Goal: Find specific page/section: Find specific page/section

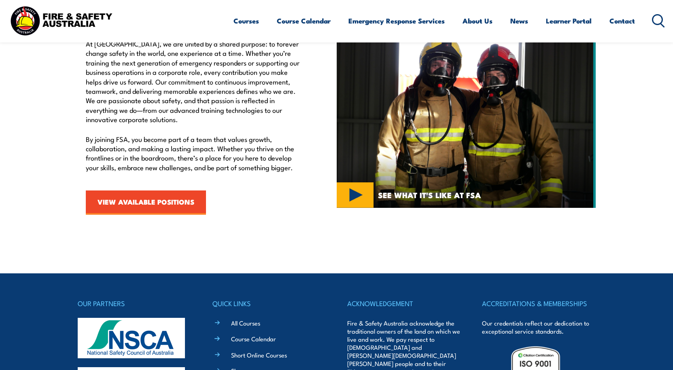
scroll to position [283, 0]
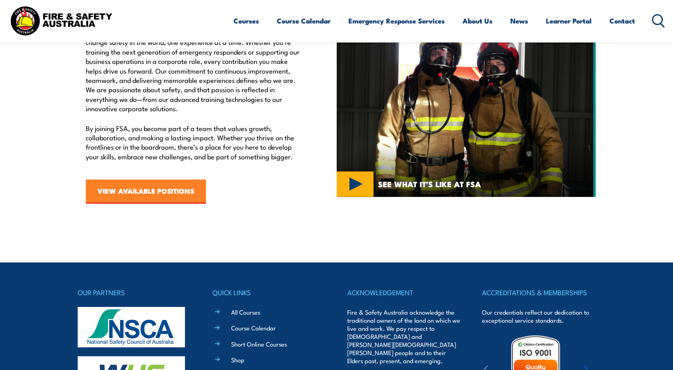
click at [186, 188] on link "VIEW AVAILABLE POSITIONS" at bounding box center [146, 192] width 120 height 24
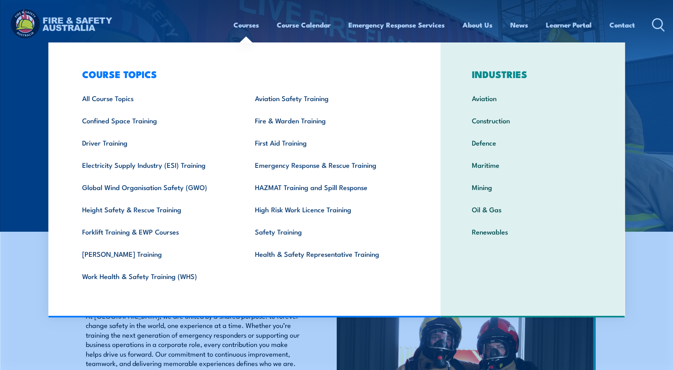
click at [647, 112] on img at bounding box center [336, 116] width 673 height 232
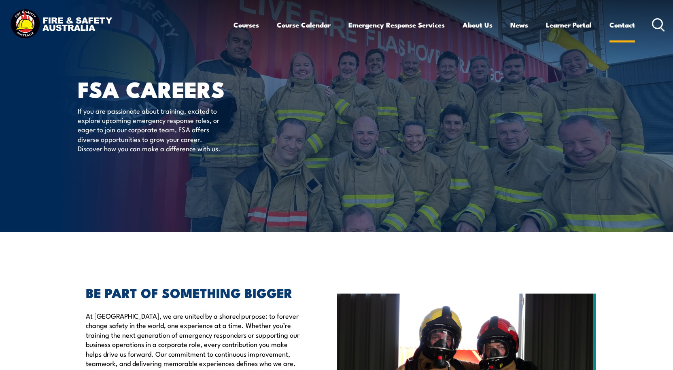
click at [620, 25] on link "Contact" at bounding box center [621, 24] width 25 height 21
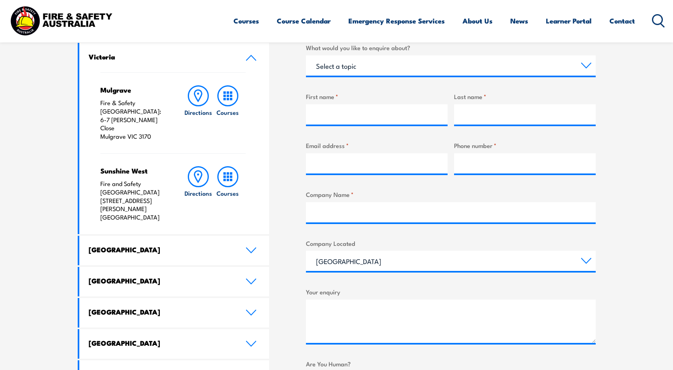
scroll to position [324, 0]
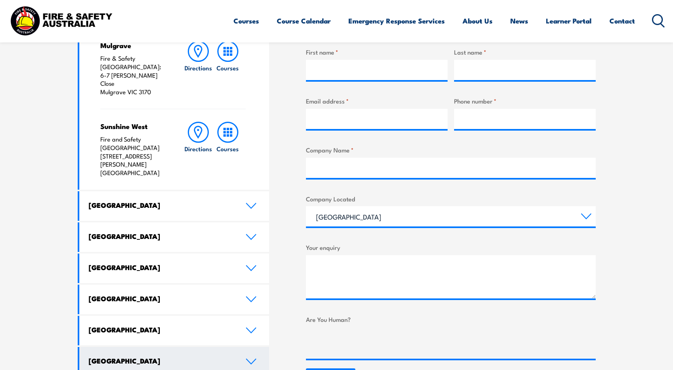
click at [249, 359] on icon at bounding box center [250, 361] width 9 height 5
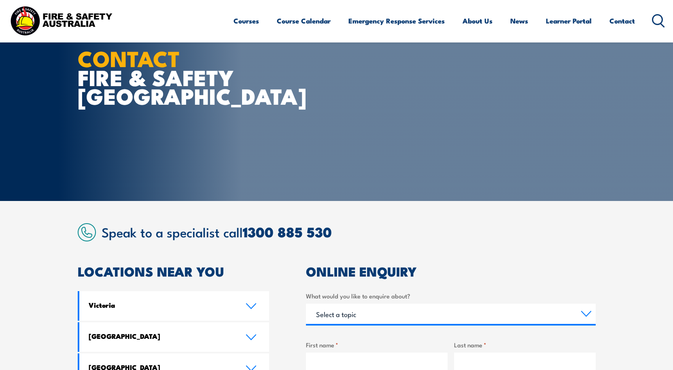
scroll to position [0, 0]
